Goal: Transaction & Acquisition: Register for event/course

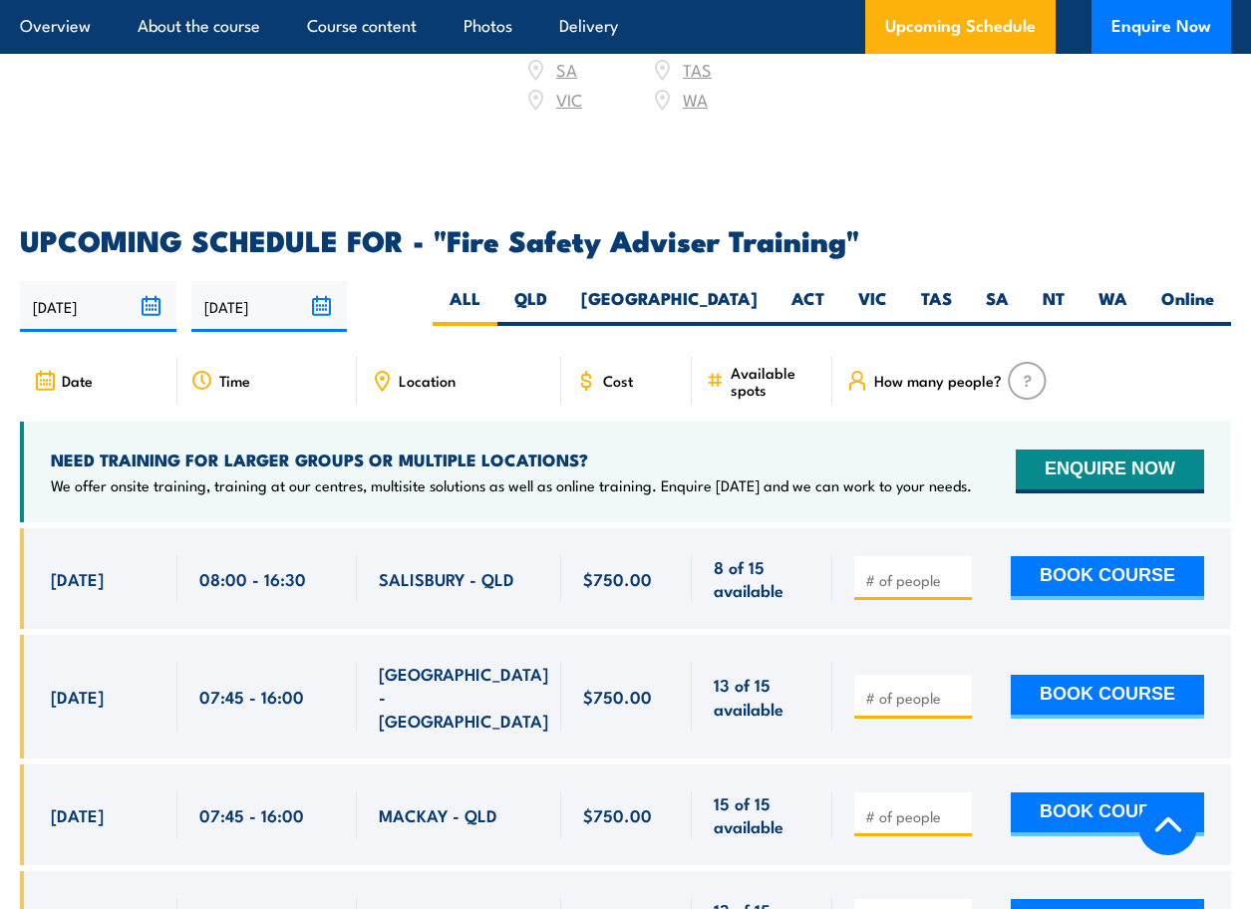
scroll to position [3264, 0]
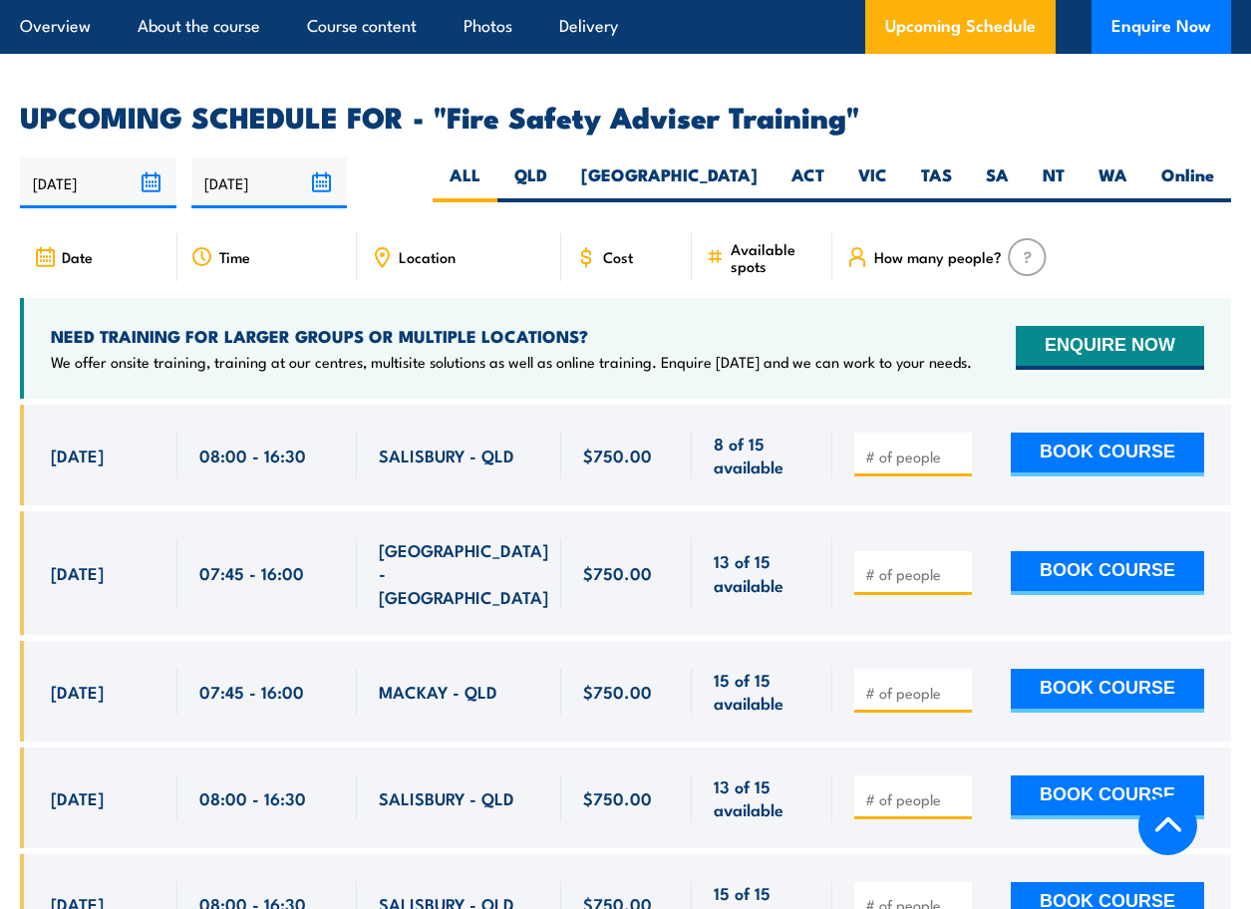
click at [888, 446] on input "number" at bounding box center [915, 456] width 100 height 20
type input "1"
click at [1102, 433] on button "BOOK COURSE" at bounding box center [1107, 455] width 193 height 44
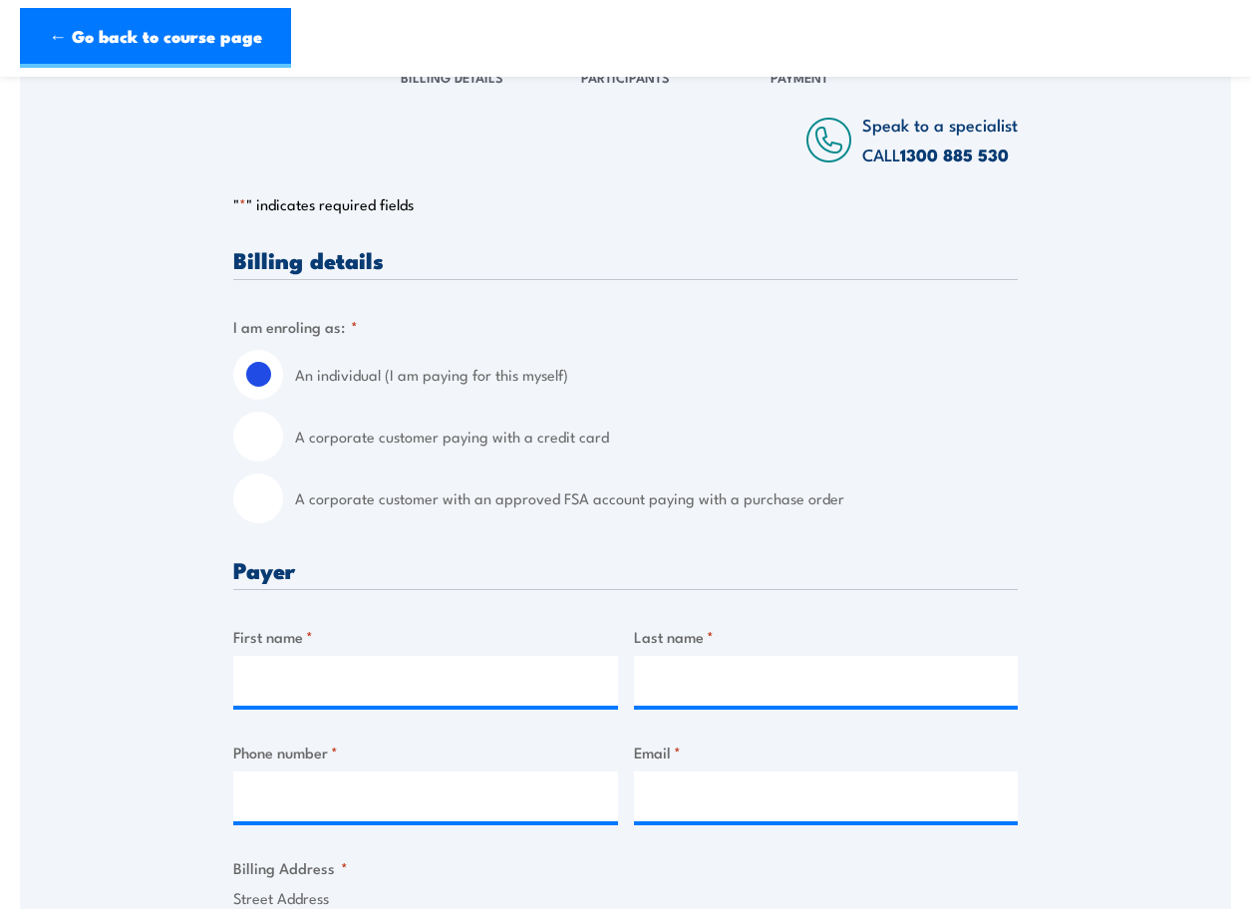
scroll to position [324, 0]
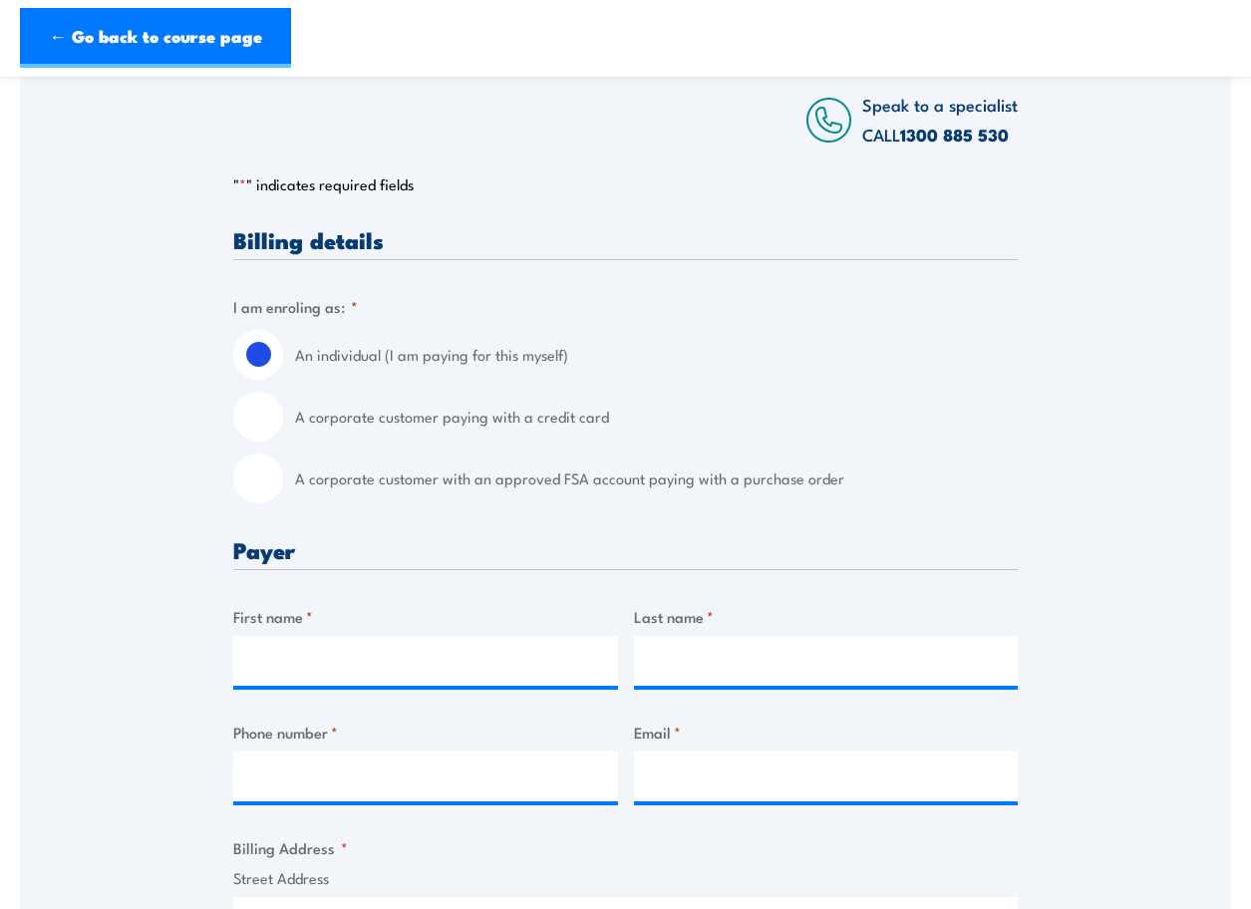
click at [266, 412] on input "A corporate customer paying with a credit card" at bounding box center [258, 417] width 50 height 50
radio input "true"
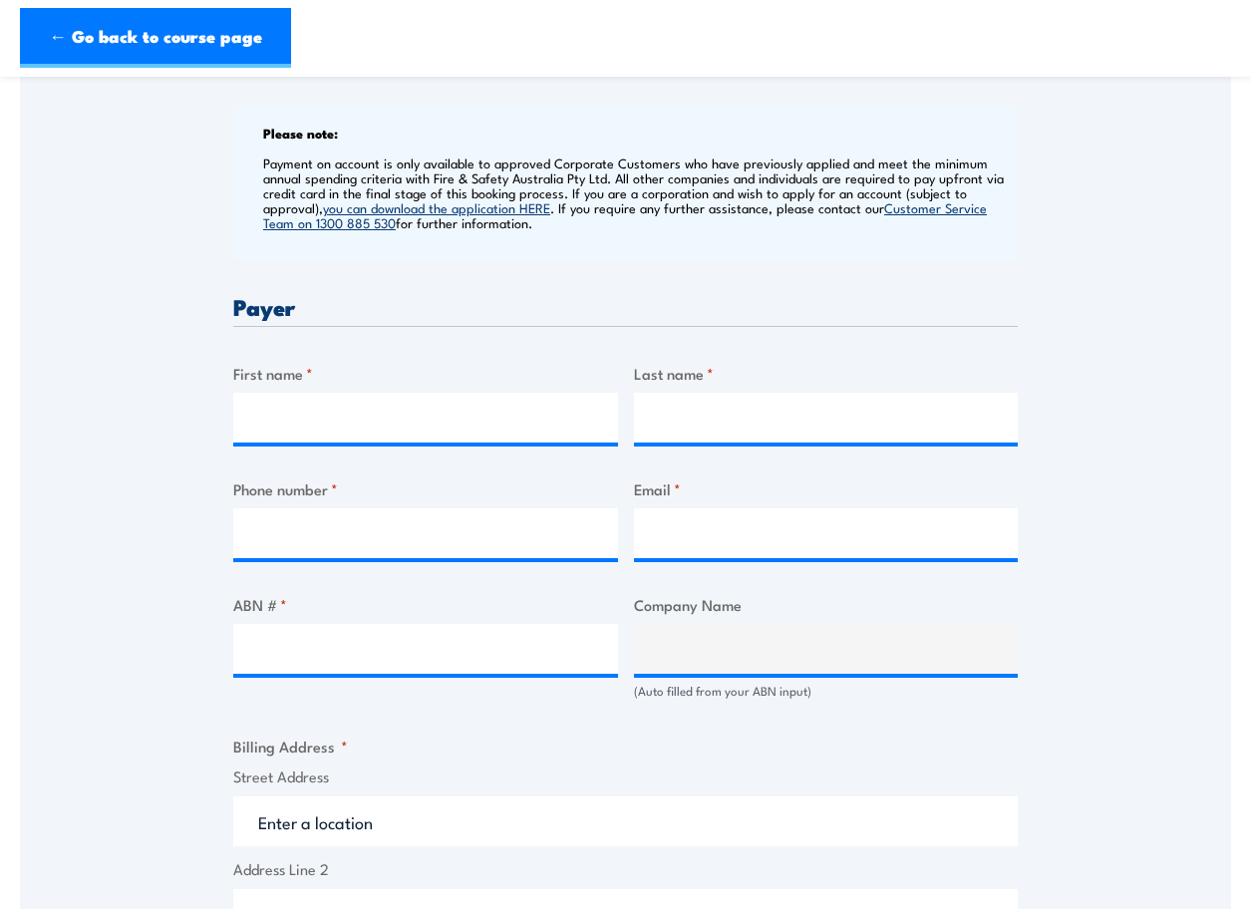
scroll to position [772, 0]
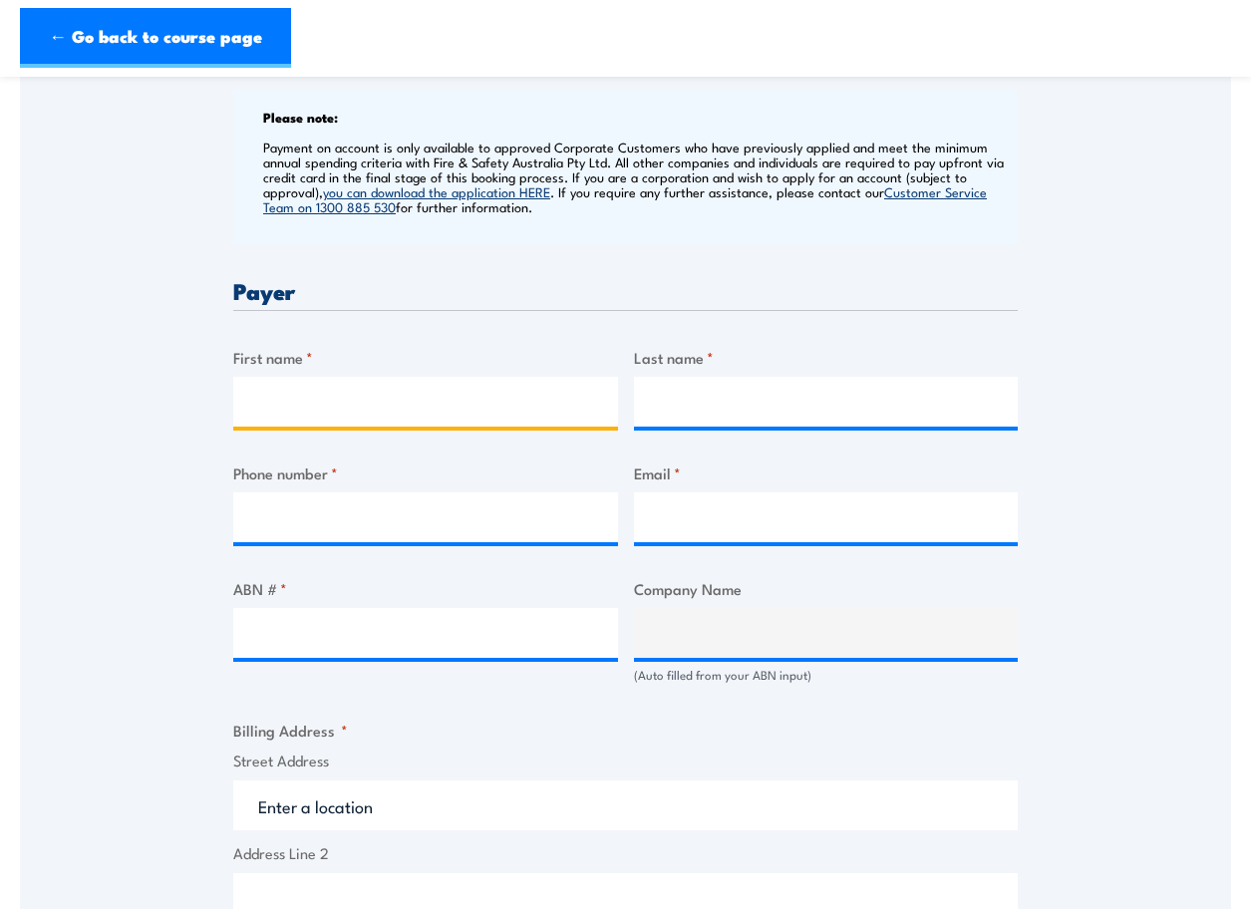
click at [264, 405] on input "First name *" at bounding box center [425, 402] width 385 height 50
type input "Jessica"
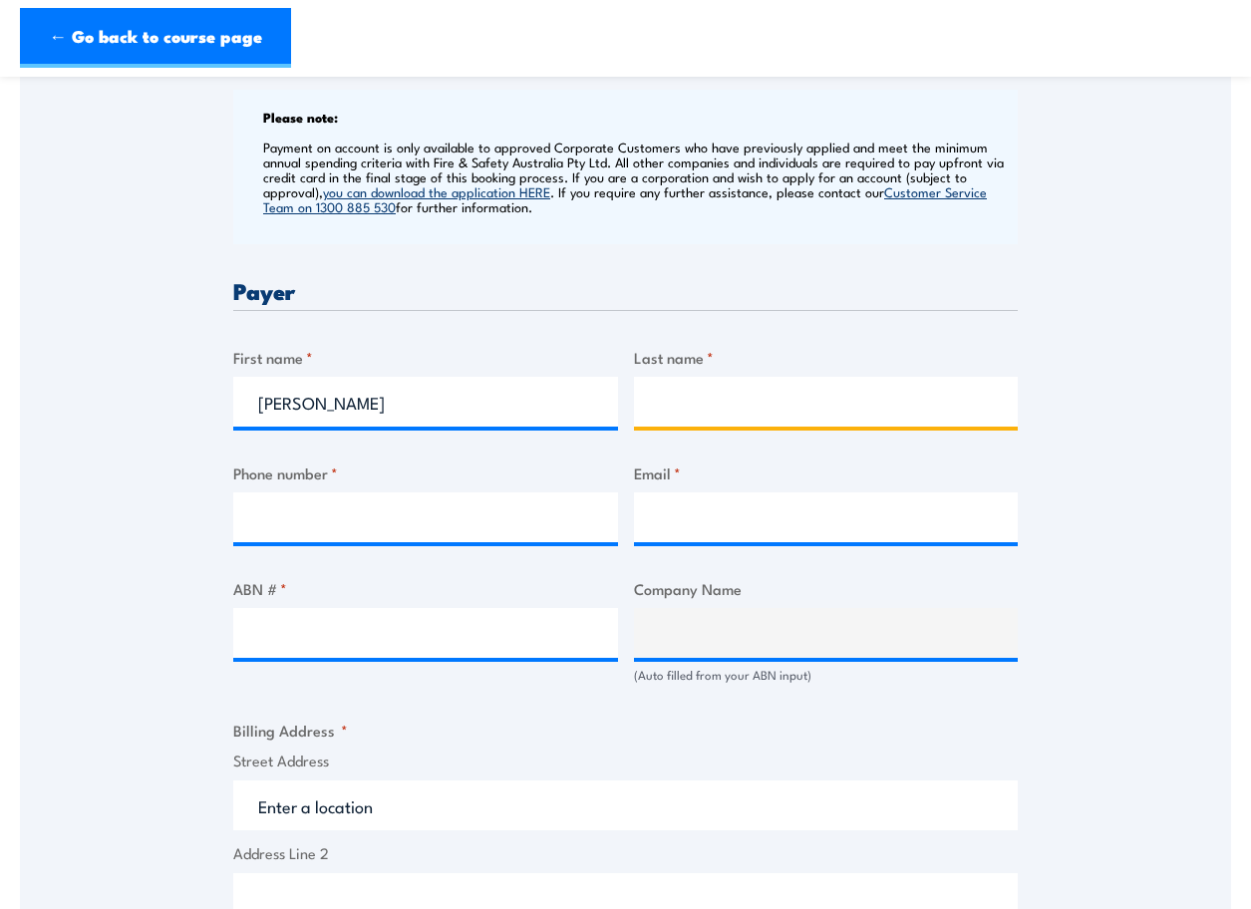
type input "Goldfinch"
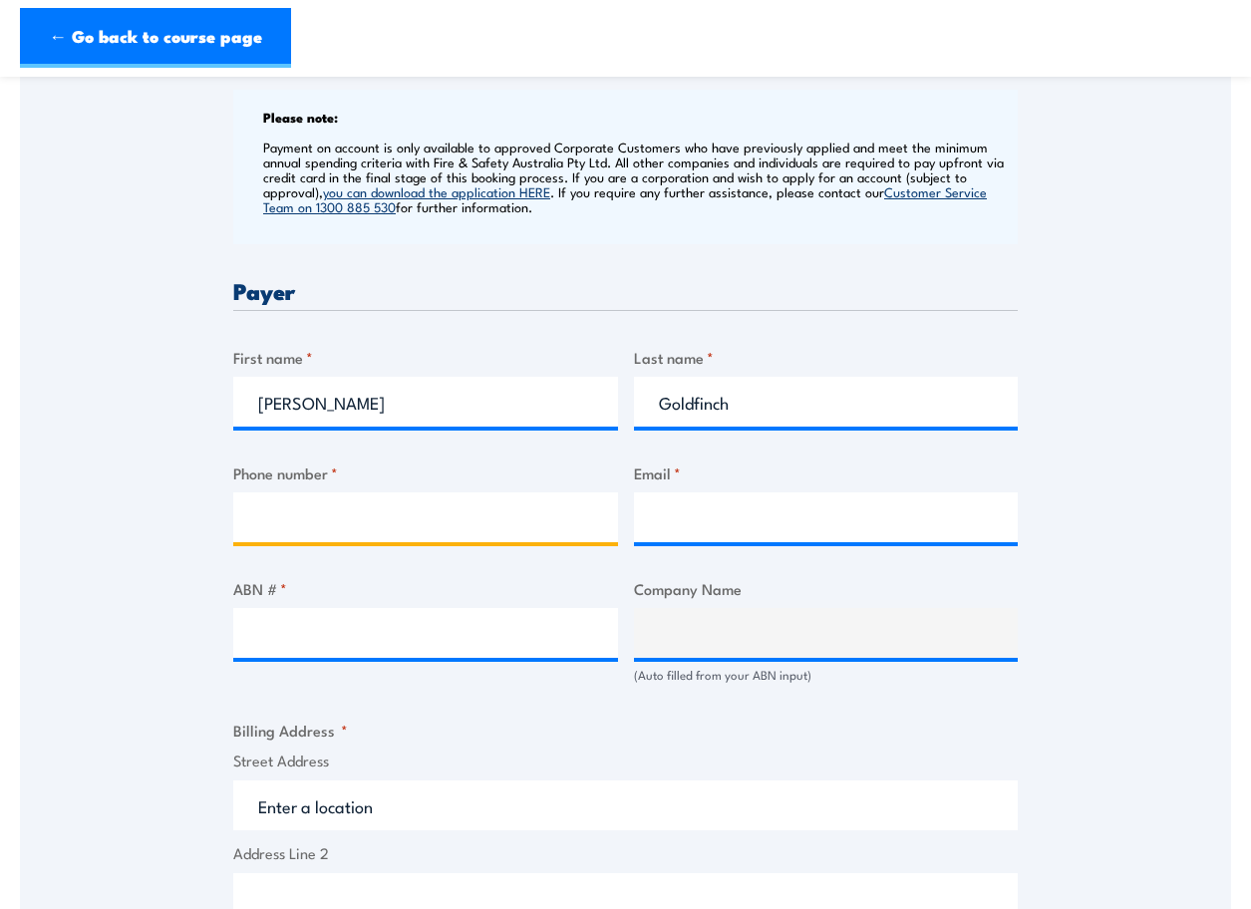
type input "0439330451"
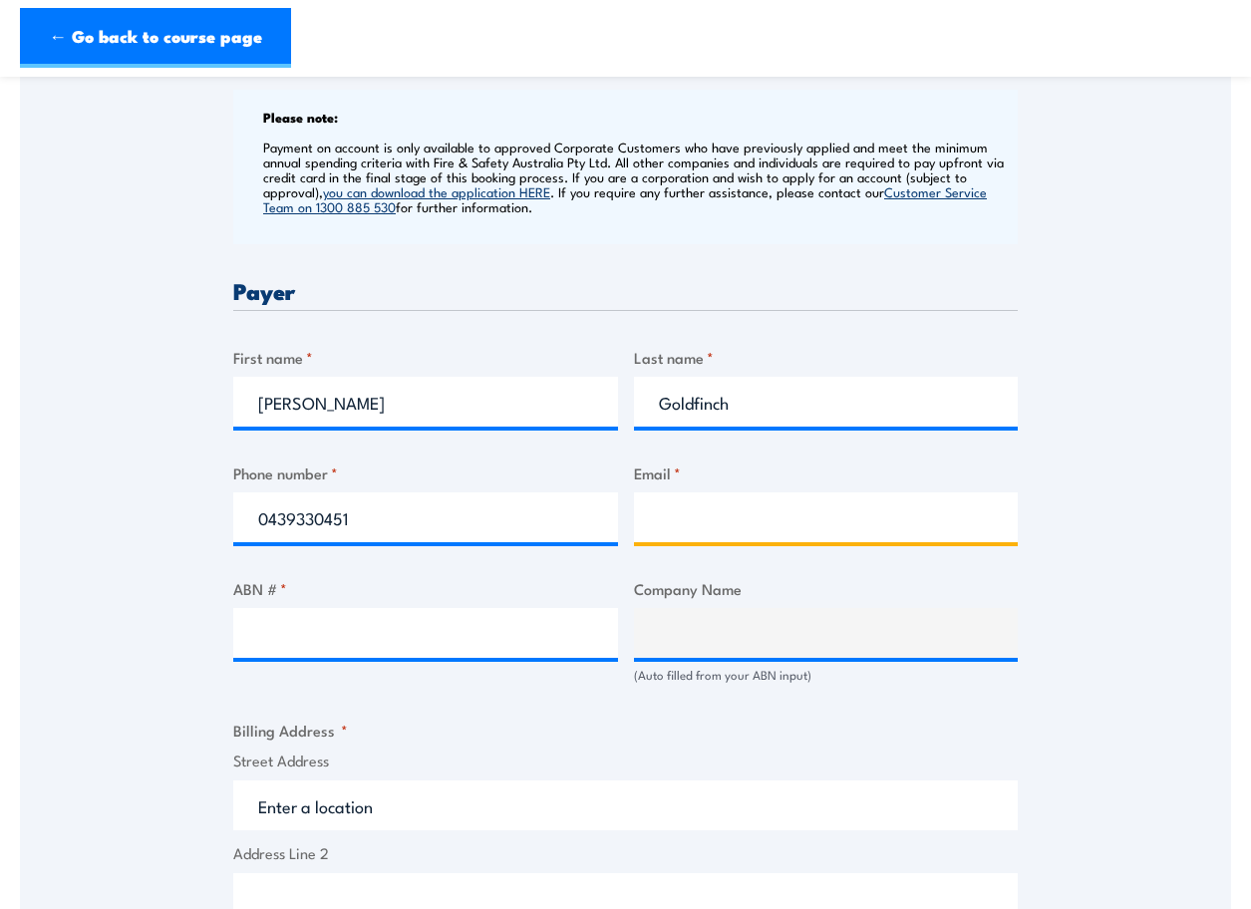
type input "jessicag@carrolls.com.au"
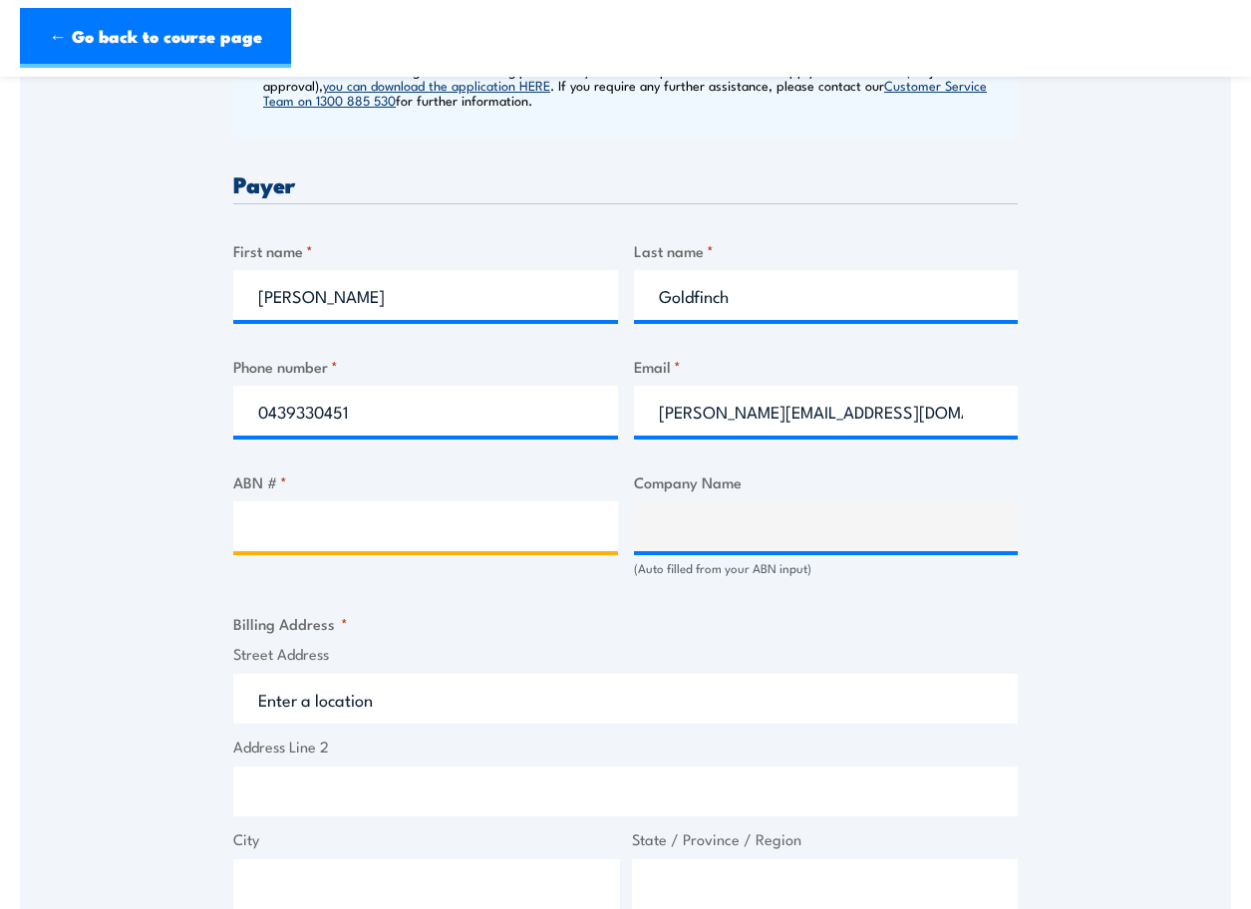
scroll to position [897, 0]
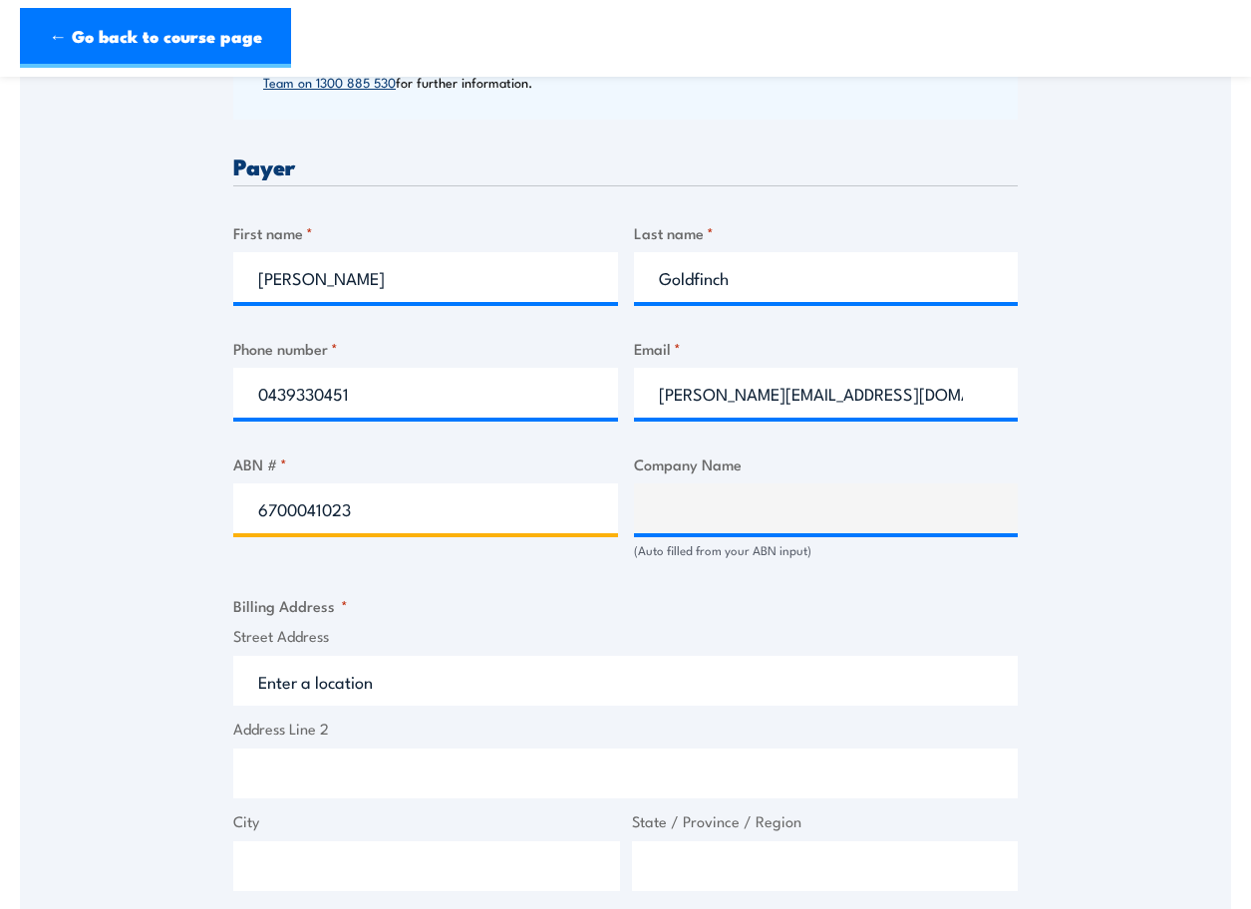
type input "67000410239"
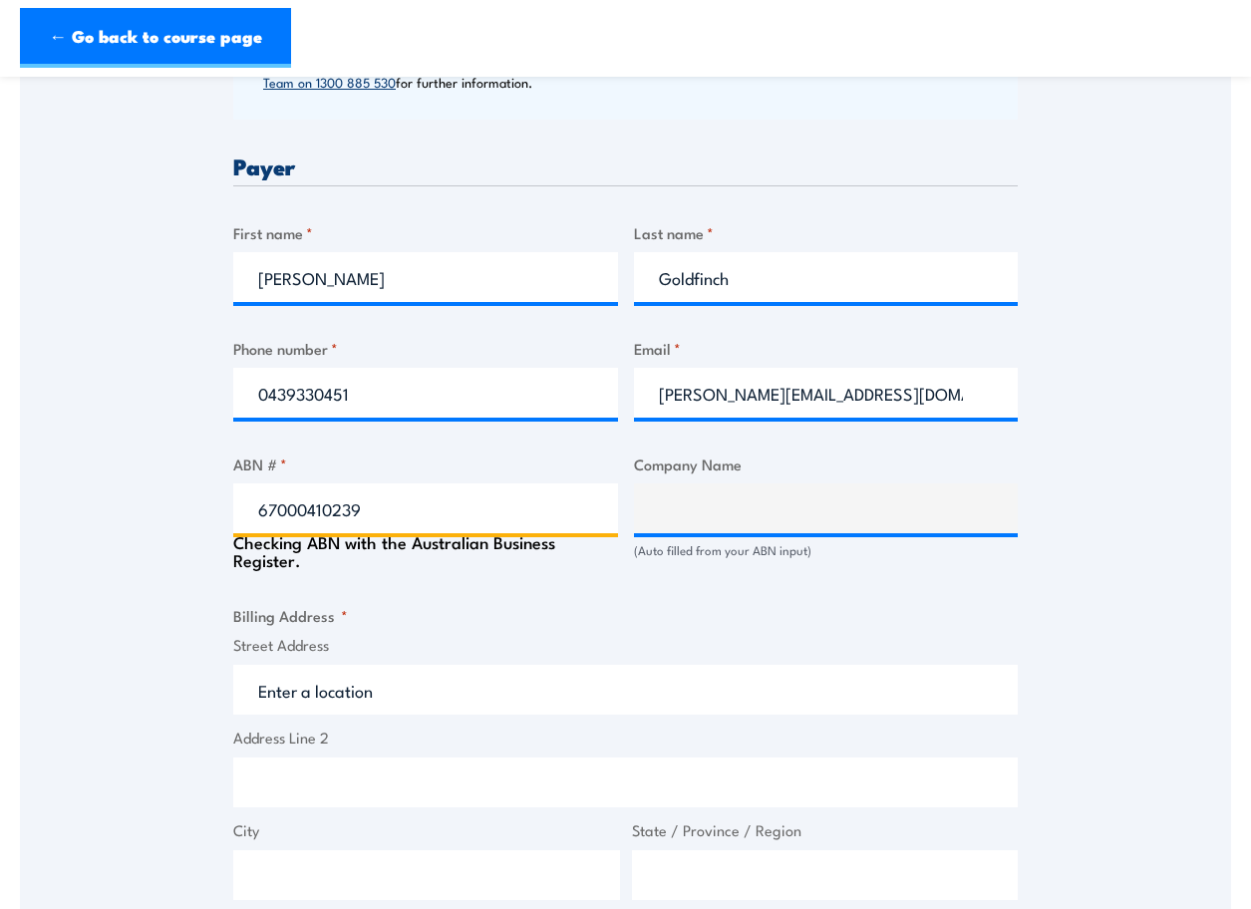
type input "CARROLL'S SPRINGS PTY LTD"
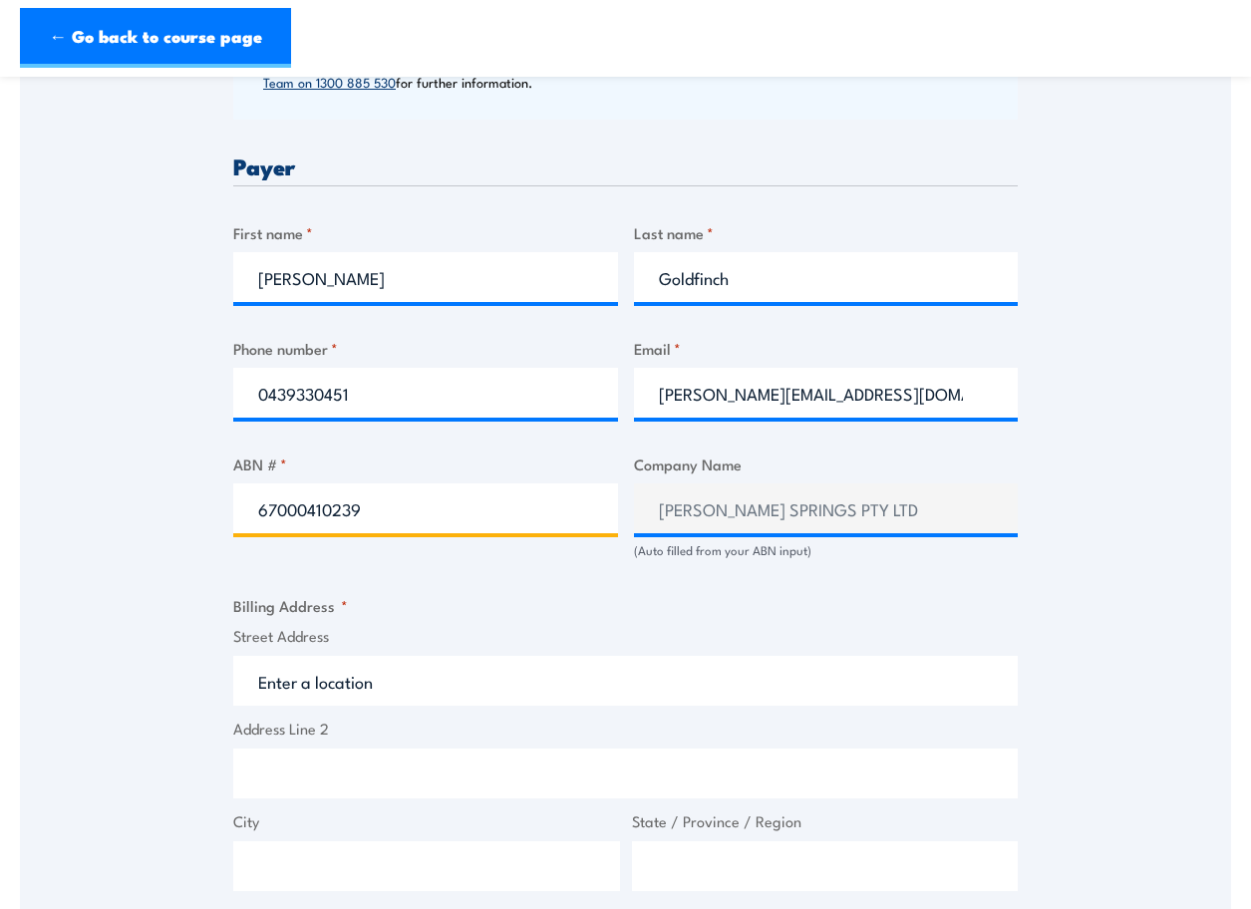
type input "67000410239"
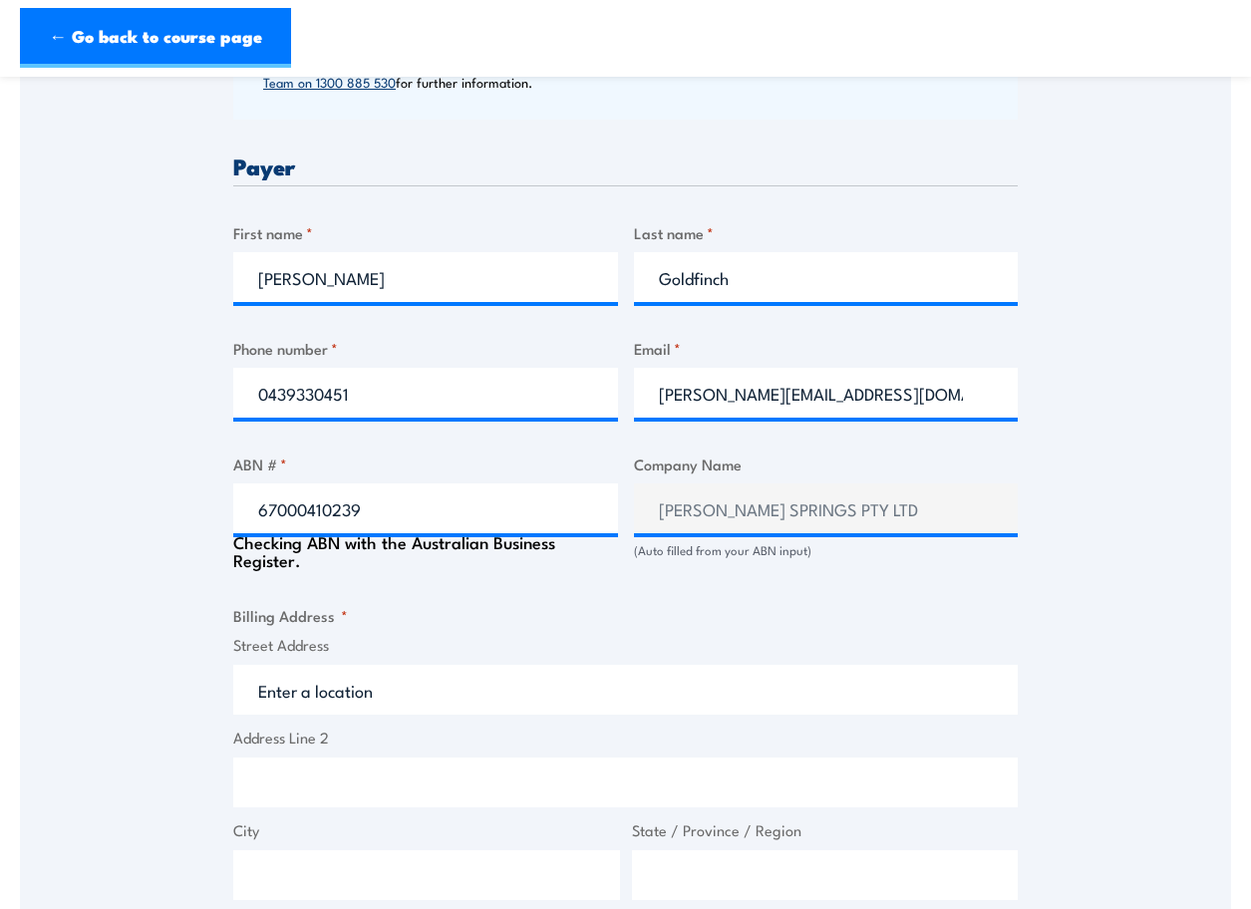
click at [380, 671] on input "Street Address" at bounding box center [625, 690] width 784 height 50
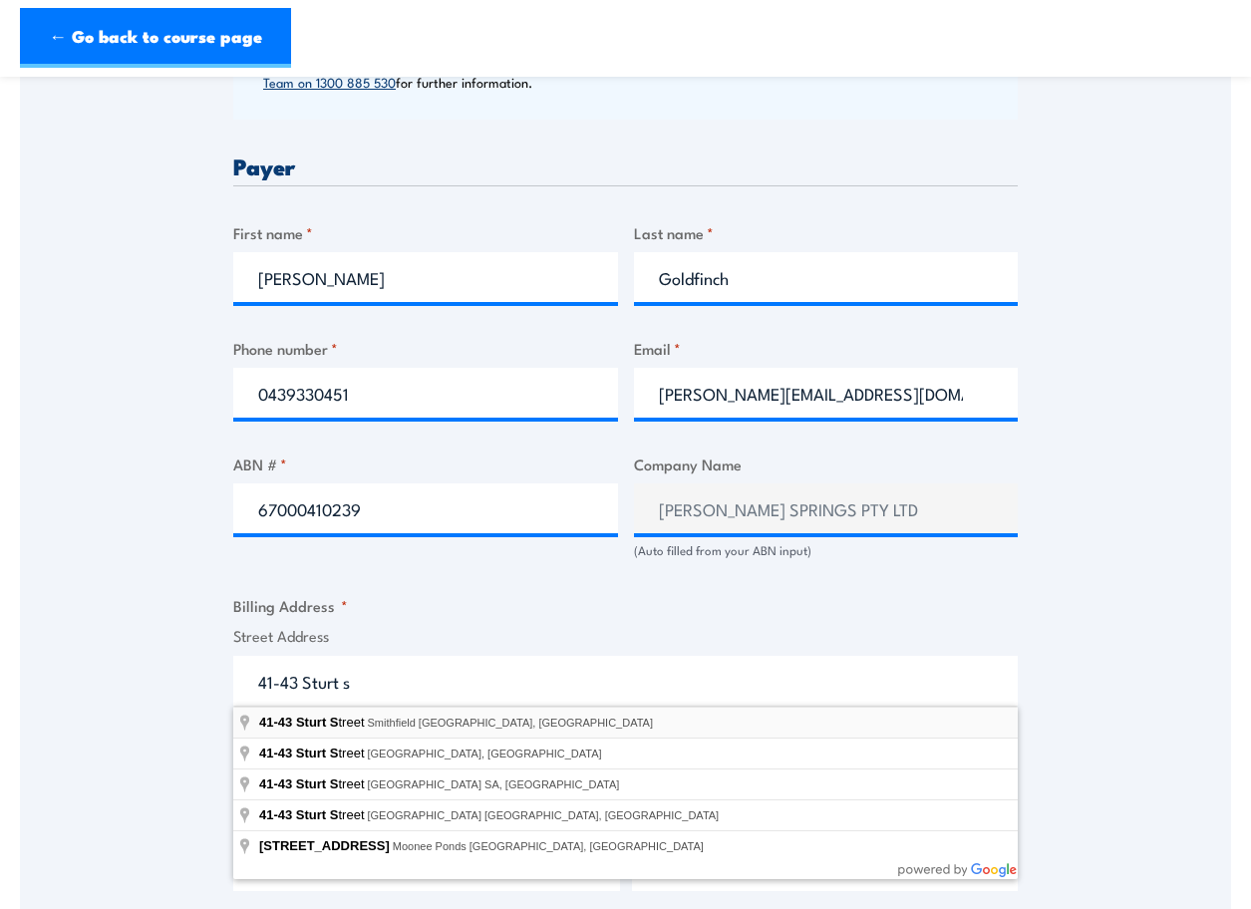
type input "41-43 Sturt Street, Smithfield NSW, Australia"
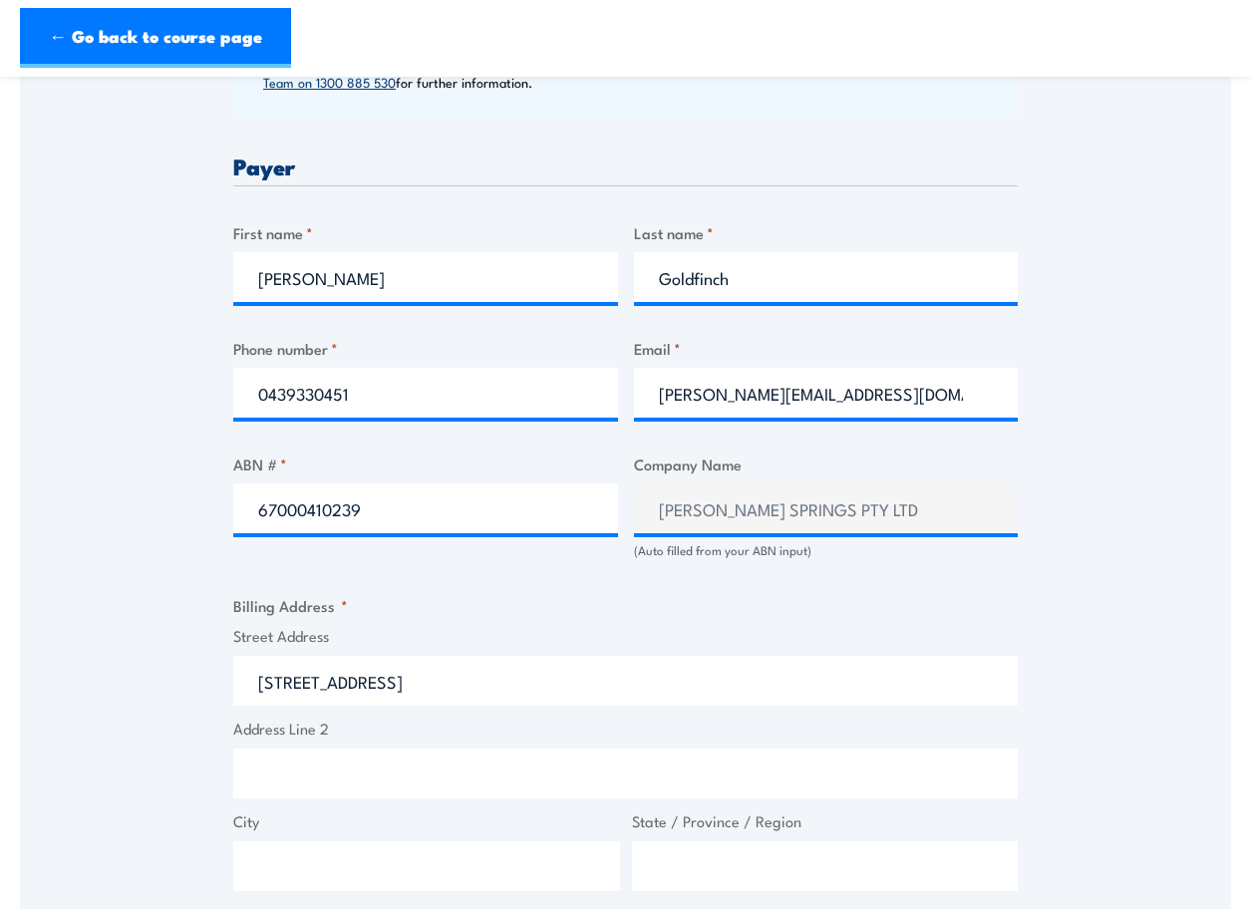
type input "41-43 Sturt St"
type input "Smithfield"
type input "New South Wales"
type input "2164"
select select "Australia"
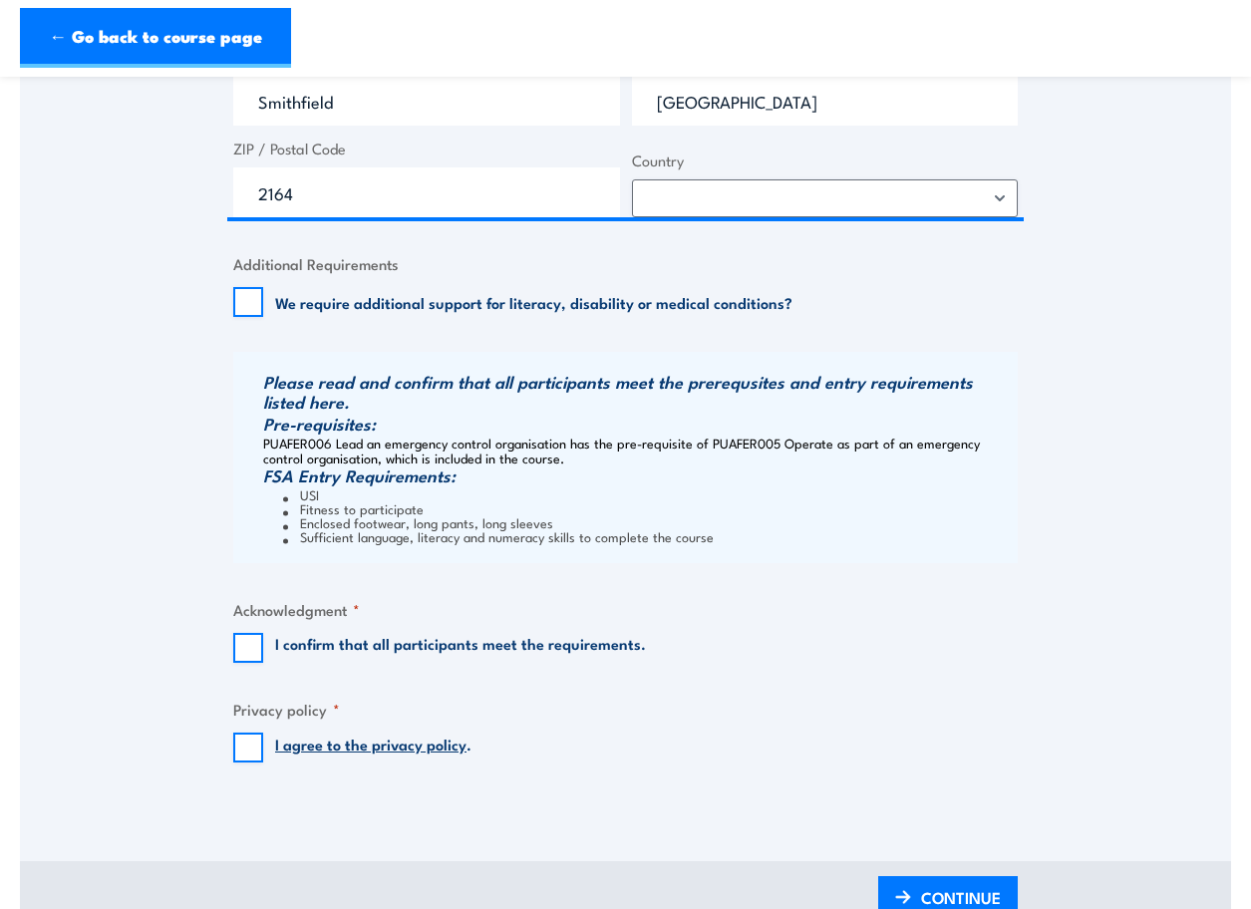
scroll to position [1669, 0]
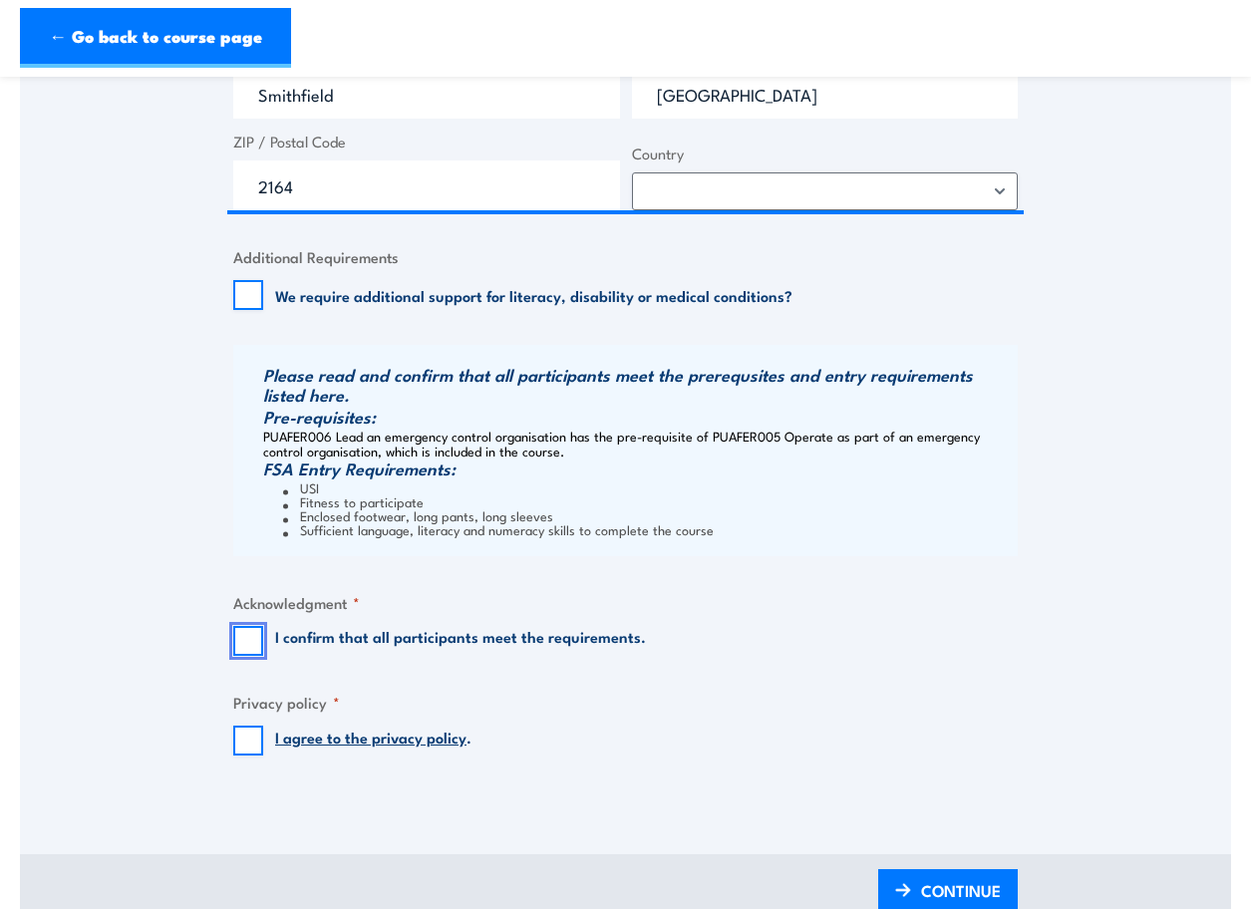
click at [248, 646] on input "I confirm that all participants meet the requirements." at bounding box center [248, 641] width 30 height 30
checkbox input "true"
click at [250, 744] on input "I agree to the privacy policy ." at bounding box center [248, 741] width 30 height 30
checkbox input "true"
